Goal: Task Accomplishment & Management: Complete application form

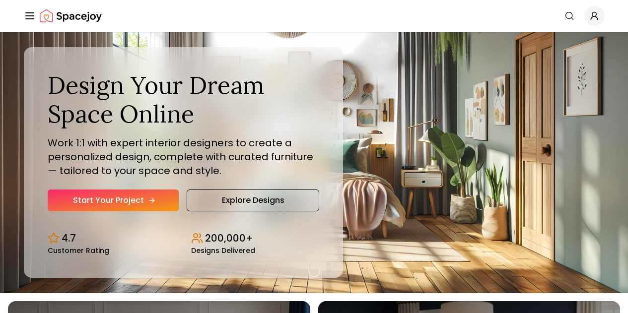
click at [122, 212] on link "Start Your Project" at bounding box center [113, 201] width 131 height 22
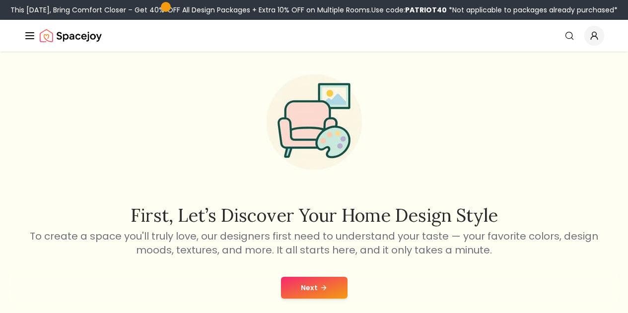
scroll to position [174, 0]
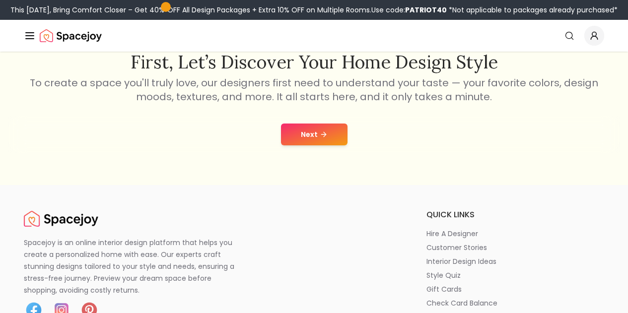
click at [322, 141] on button "Next" at bounding box center [314, 135] width 67 height 22
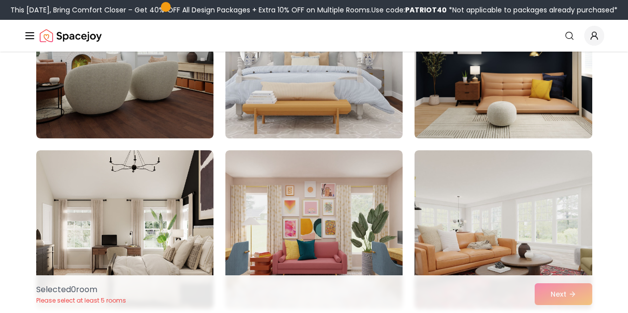
scroll to position [346, 0]
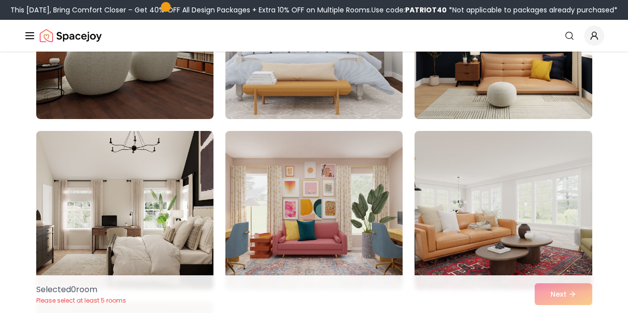
click at [344, 100] on img at bounding box center [314, 39] width 186 height 167
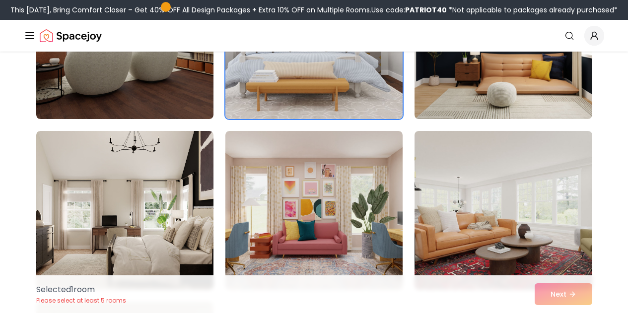
click at [555, 297] on div "Selected 1 room Please select at least 5 rooms Next" at bounding box center [314, 295] width 572 height 38
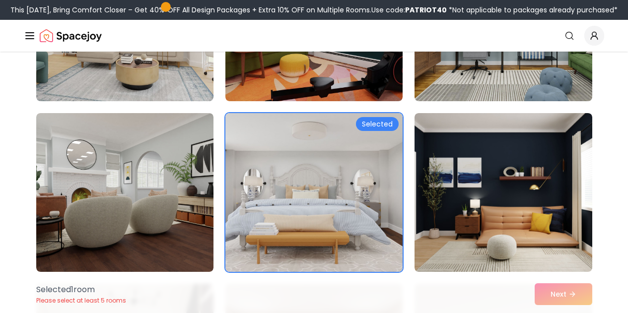
scroll to position [176, 0]
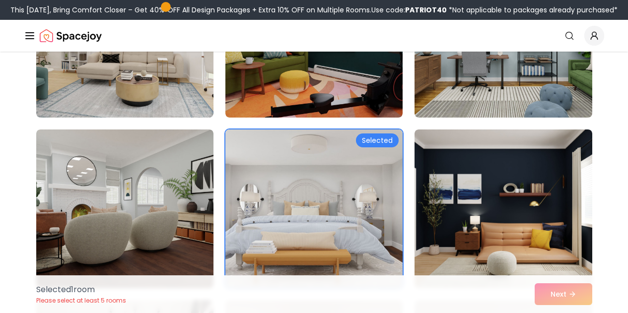
click at [385, 148] on img at bounding box center [314, 209] width 186 height 167
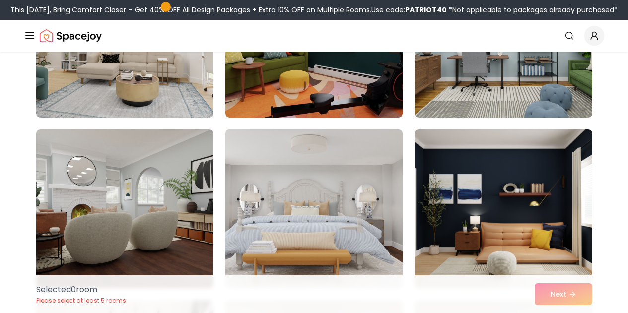
click at [385, 148] on img at bounding box center [314, 209] width 186 height 167
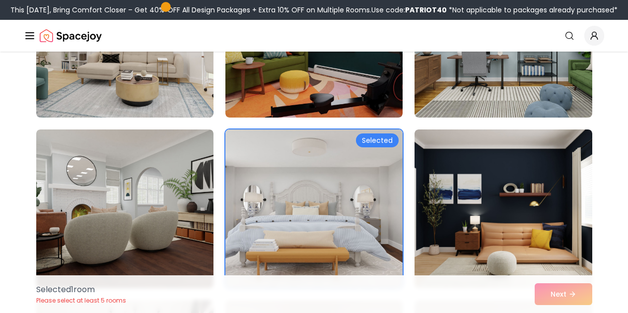
click at [0, 0] on link "Start Your Project" at bounding box center [0, 0] width 0 height 0
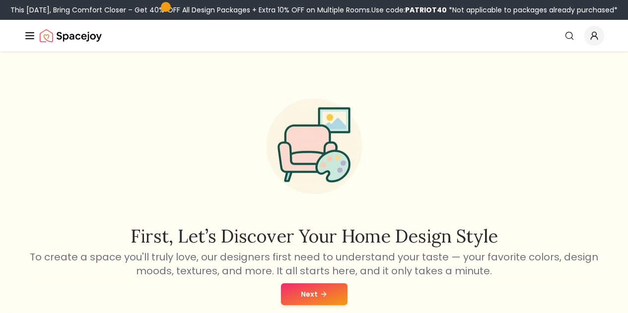
click at [313, 290] on button "Next" at bounding box center [314, 295] width 67 height 22
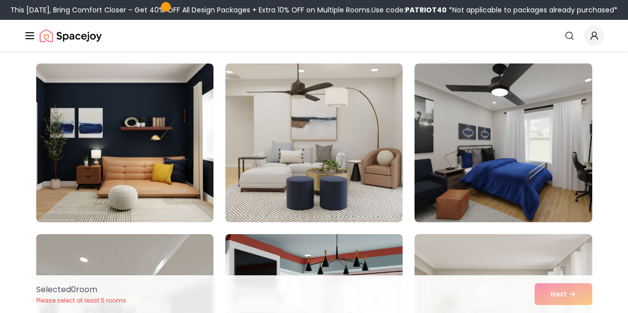
scroll to position [59, 0]
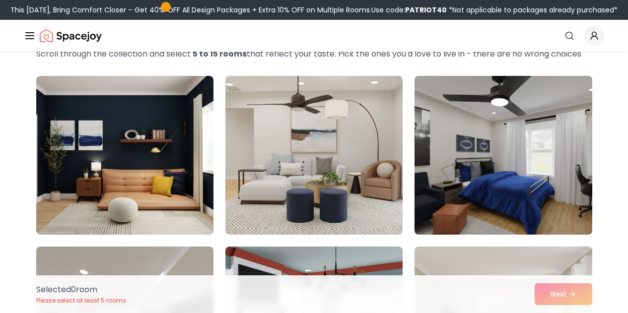
click at [463, 179] on img at bounding box center [503, 155] width 186 height 167
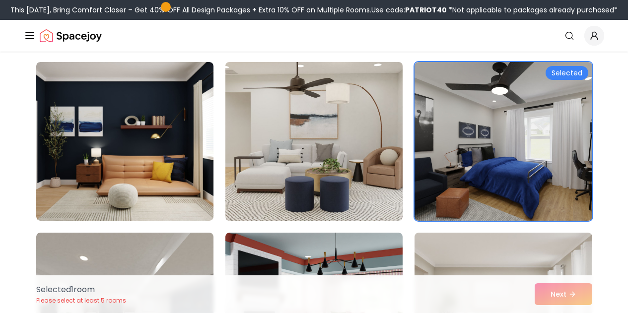
scroll to position [80, 0]
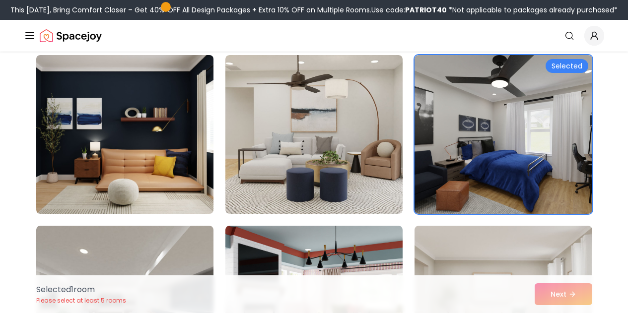
click at [147, 125] on img at bounding box center [125, 134] width 186 height 167
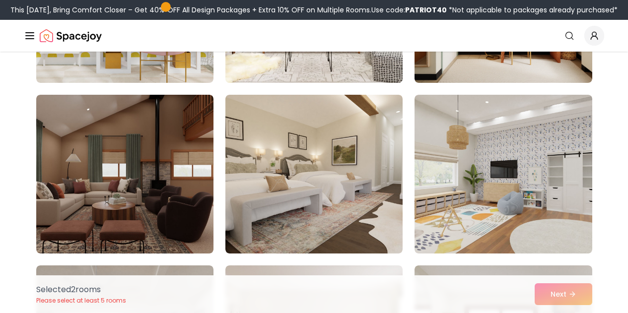
click at [266, 167] on img at bounding box center [314, 174] width 177 height 159
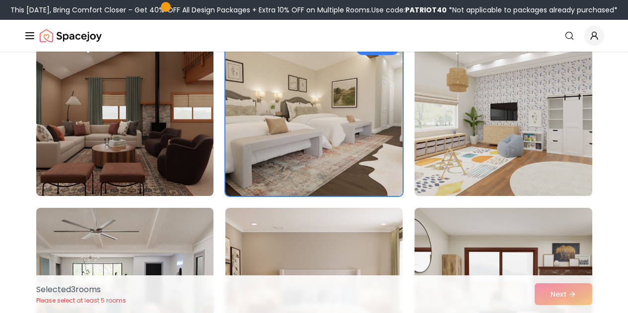
scroll to position [891, 0]
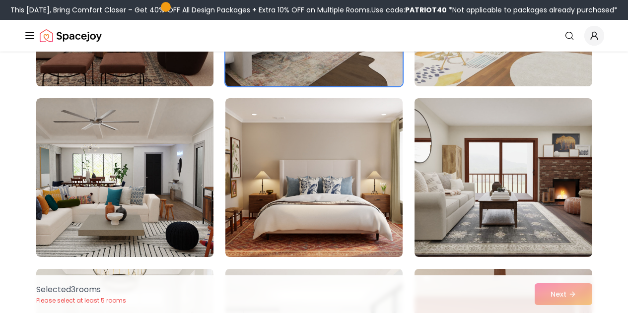
click at [266, 167] on img at bounding box center [314, 177] width 177 height 159
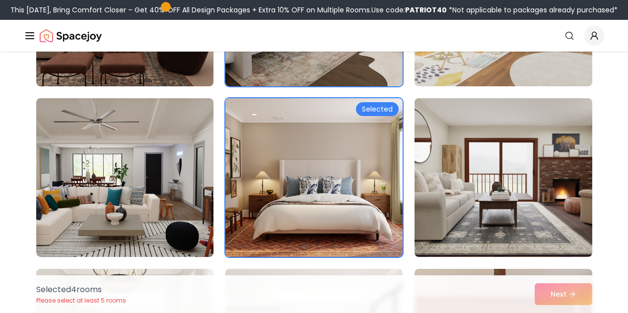
scroll to position [1065, 0]
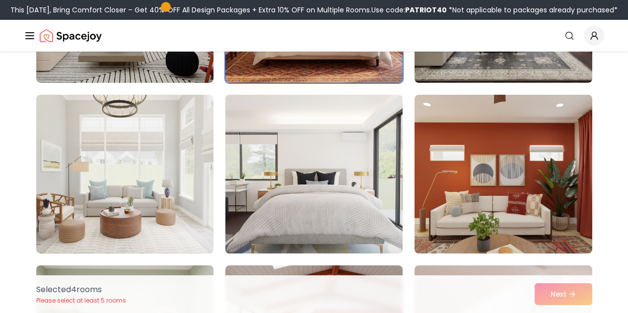
click at [281, 165] on img at bounding box center [314, 174] width 186 height 167
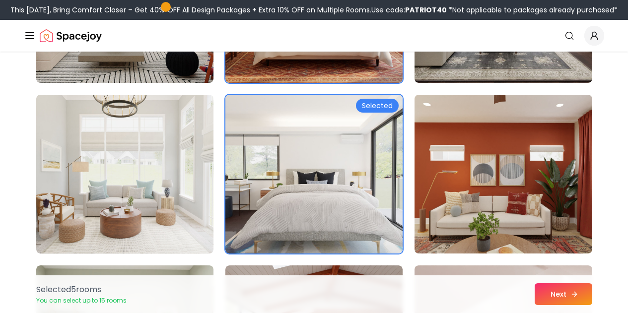
click at [578, 290] on button "Next" at bounding box center [564, 295] width 58 height 22
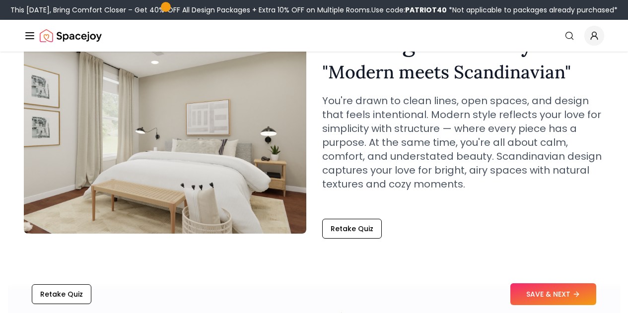
scroll to position [78, 0]
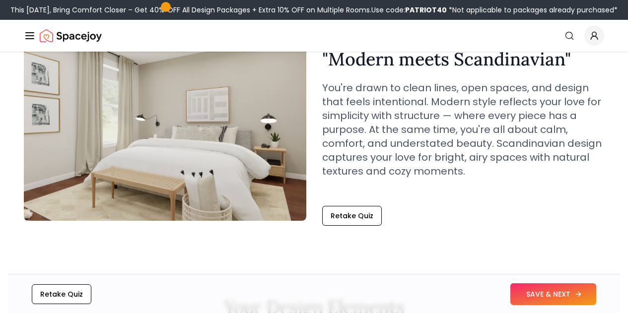
click at [532, 291] on button "SAVE & NEXT" at bounding box center [554, 295] width 86 height 22
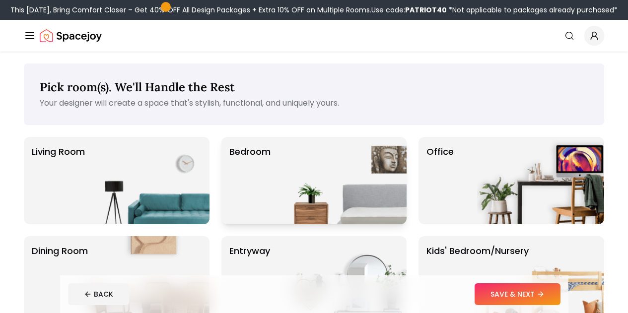
click at [275, 161] on div "Bedroom" at bounding box center [315, 180] width 186 height 87
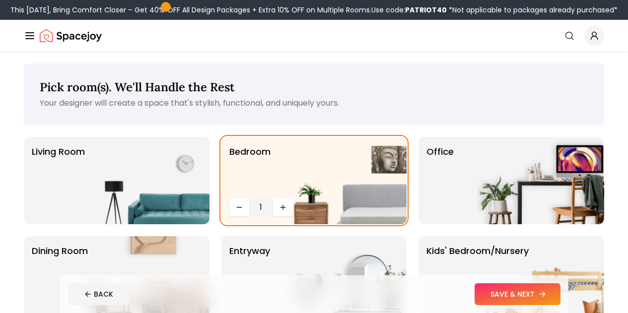
click at [537, 291] on button "SAVE & NEXT" at bounding box center [518, 295] width 86 height 22
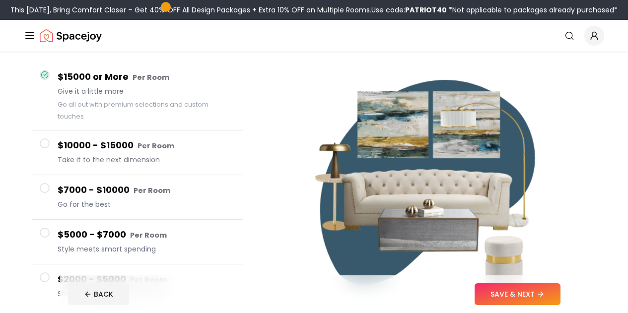
scroll to position [91, 0]
